Goal: Task Accomplishment & Management: Manage account settings

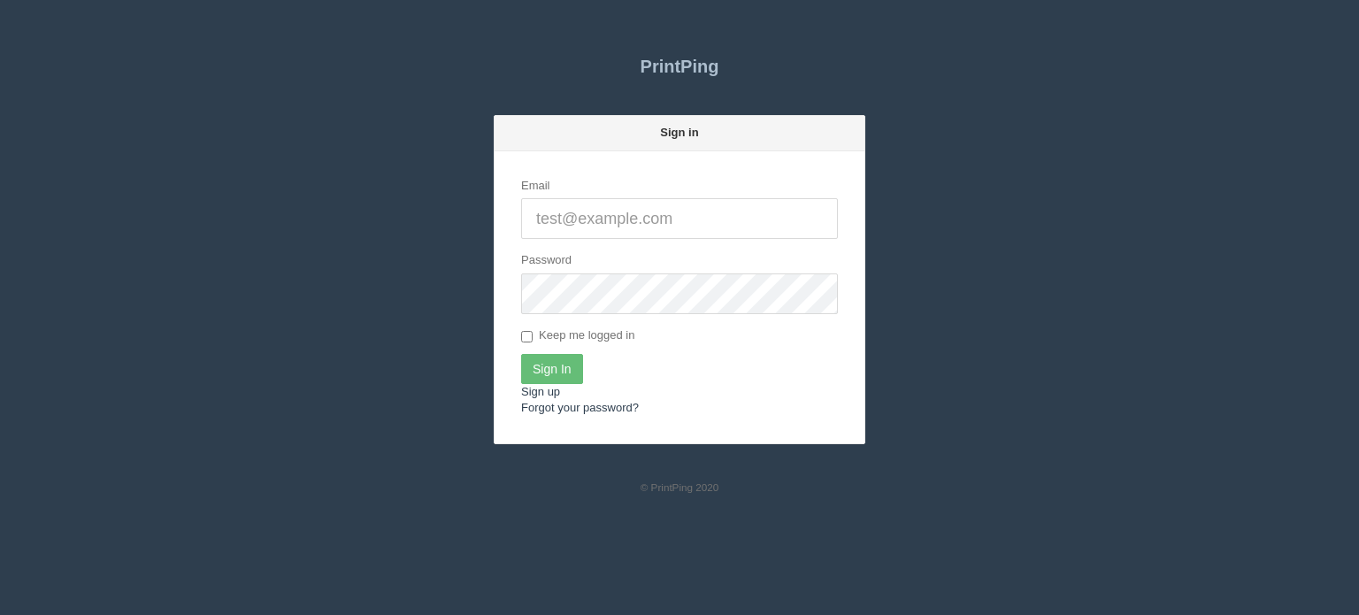
type input "[EMAIL_ADDRESS][DOMAIN_NAME]"
click at [554, 367] on input "Sign In" at bounding box center [552, 369] width 62 height 30
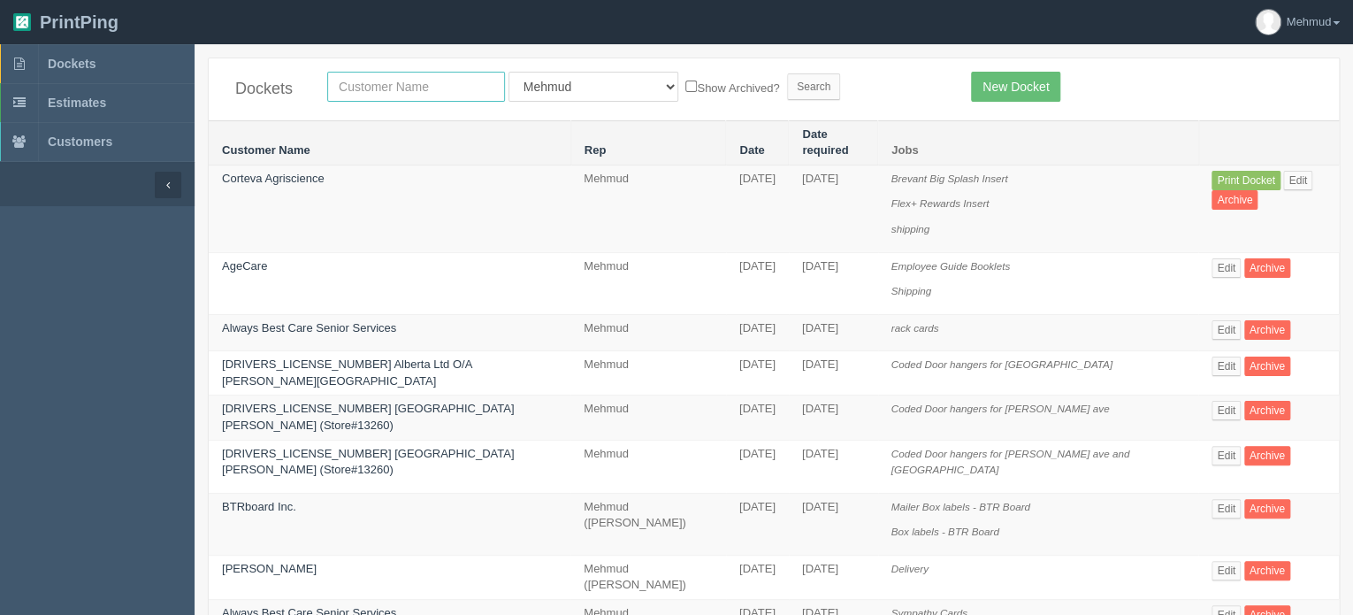
click at [371, 89] on input "text" at bounding box center [416, 87] width 178 height 30
type input "optima"
click at [732, 101] on form "optima All Users Ali Ali Test 1 Aly Amy Ankit Arif Brandon Dan France Greg Jim …" at bounding box center [635, 87] width 617 height 30
click at [787, 95] on input "Search" at bounding box center [813, 86] width 53 height 27
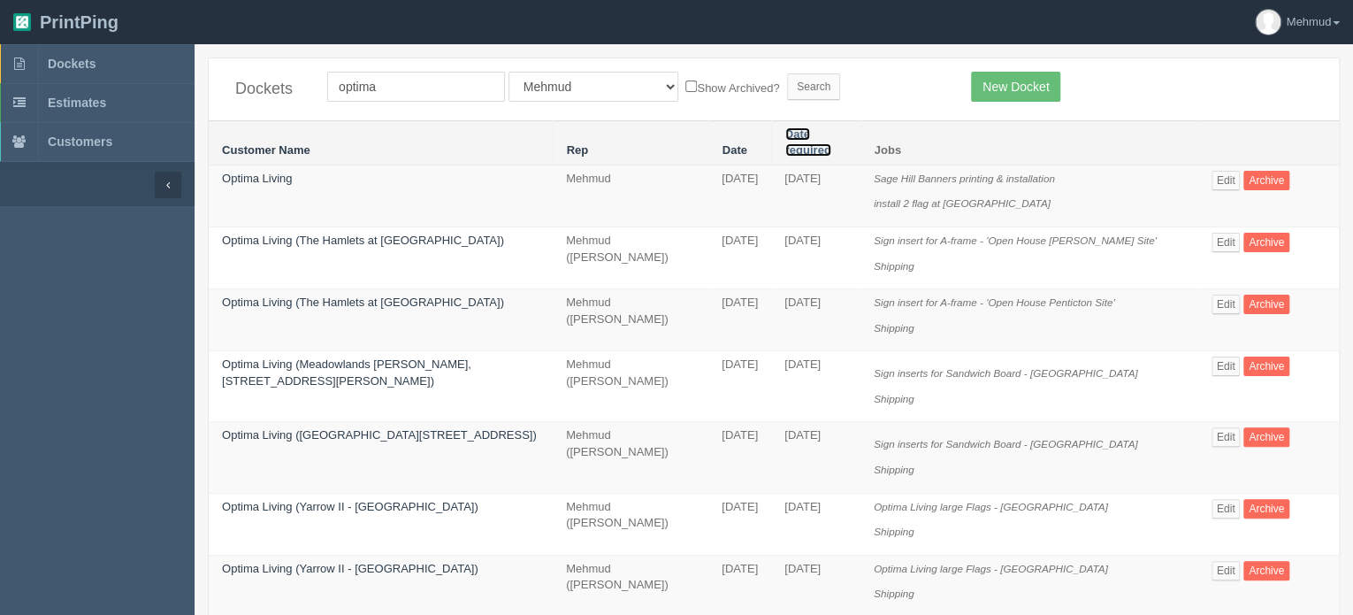
click at [813, 132] on link "Date required" at bounding box center [808, 142] width 46 height 30
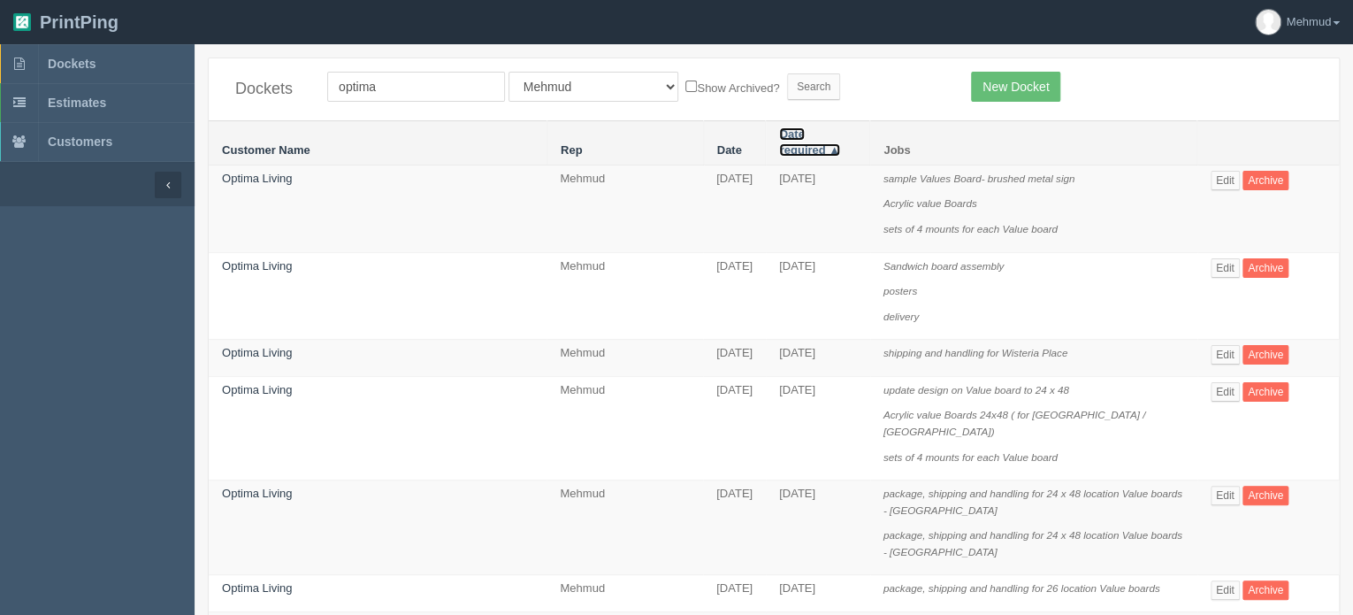
click at [813, 132] on link "Date required ▲" at bounding box center [809, 142] width 61 height 30
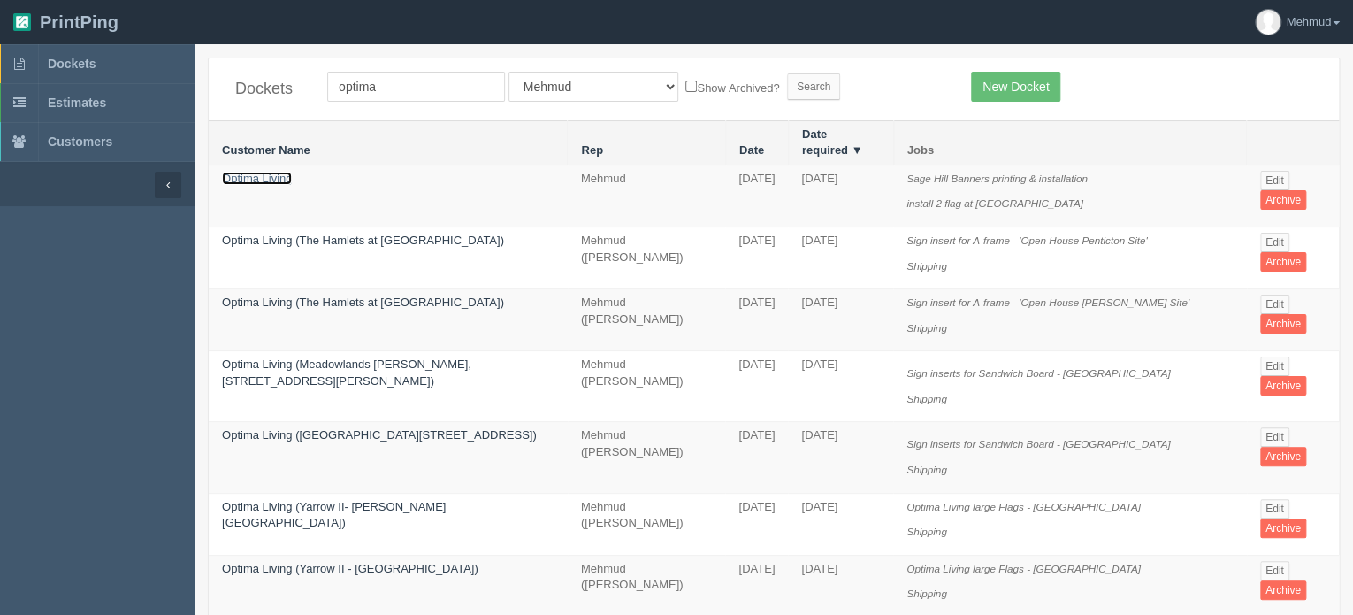
click at [265, 172] on link "Optima Living" at bounding box center [257, 178] width 70 height 13
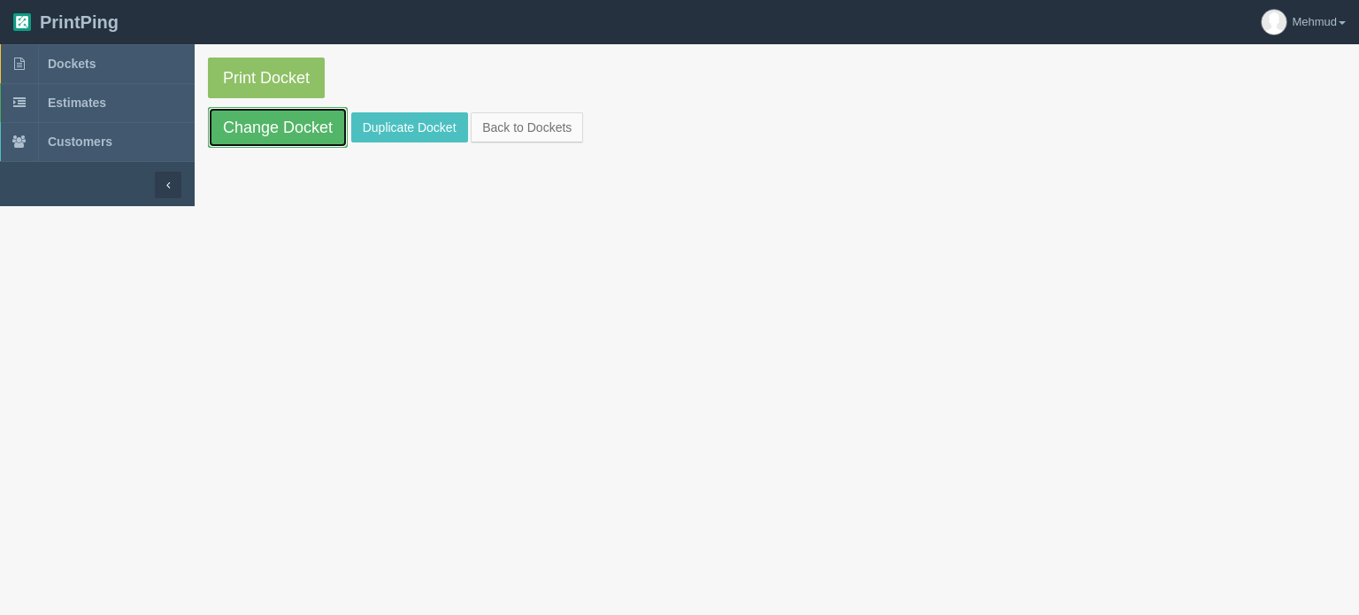
click at [264, 118] on link "Change Docket" at bounding box center [278, 127] width 140 height 41
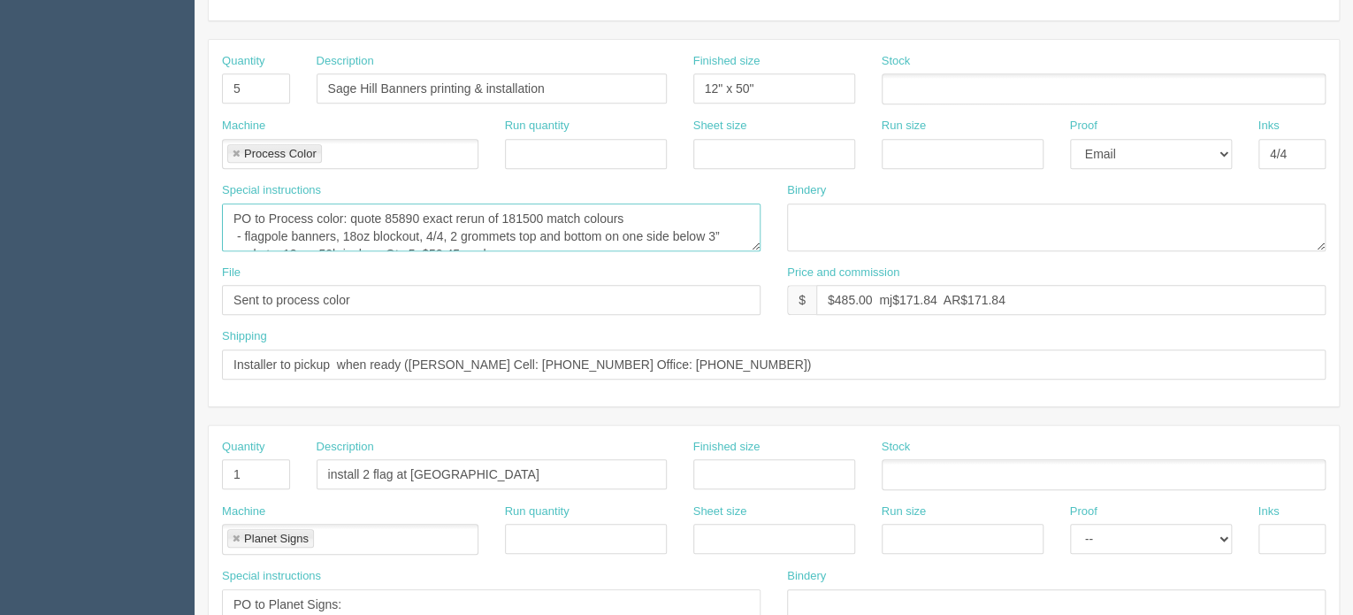
scroll to position [35, 0]
drag, startPoint x: 233, startPoint y: 211, endPoint x: 647, endPoint y: 255, distance: 417.1
click at [647, 255] on div "Special instructions PO to Process color: quote 85890 exact rerun of 181500 mat…" at bounding box center [491, 223] width 565 height 82
